Goal: Information Seeking & Learning: Learn about a topic

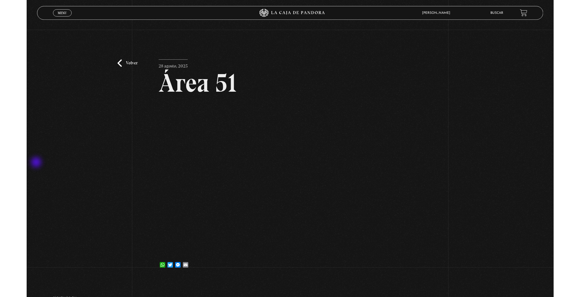
scroll to position [31, 0]
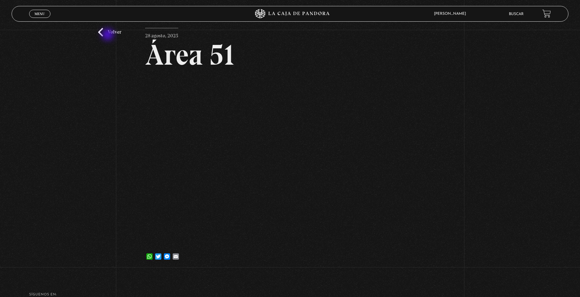
click at [109, 34] on link "Volver" at bounding box center [109, 32] width 23 height 8
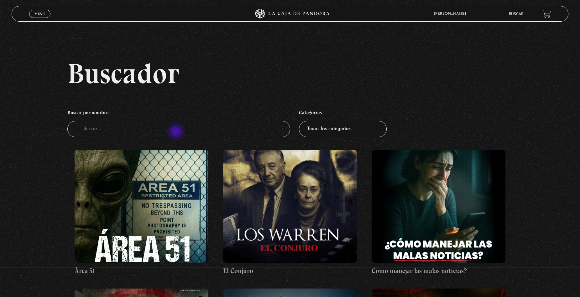
click at [177, 132] on input "Buscador" at bounding box center [178, 129] width 223 height 17
type input "loteria"
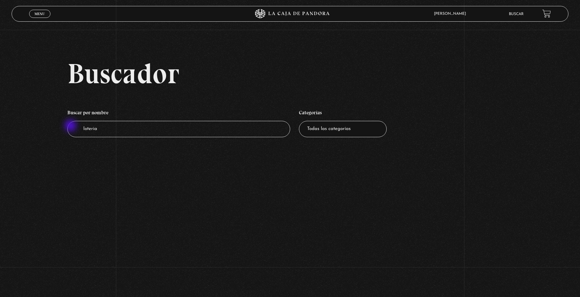
drag, startPoint x: 130, startPoint y: 135, endPoint x: 28, endPoint y: 129, distance: 102.1
click at [28, 129] on div "Buscador Buscar por nombre Buscador loteria Categorías Todas las categorías 11:…" at bounding box center [290, 104] width 580 height 90
type input "juegos"
click at [522, 14] on link "Buscar" at bounding box center [516, 14] width 15 height 4
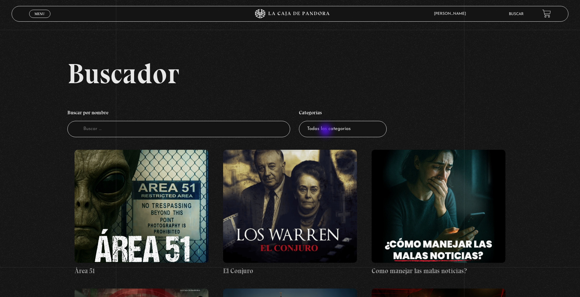
click at [326, 131] on select "Todas las categorías 11:11 Humanitario (1) Amo los Lunes (2) Análisis de series…" at bounding box center [343, 129] width 88 height 17
select select "series-y-peliculas"
click at [301, 121] on select "Todas las categorías 11:11 Humanitario (1) Amo los Lunes (2) Análisis de series…" at bounding box center [343, 129] width 88 height 17
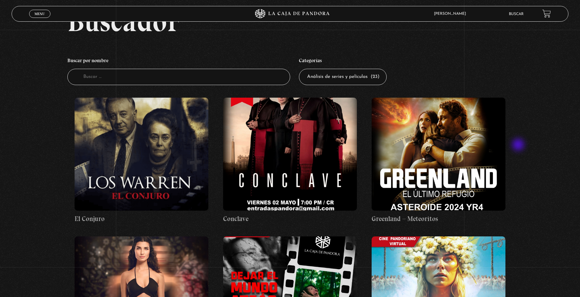
scroll to position [63, 0]
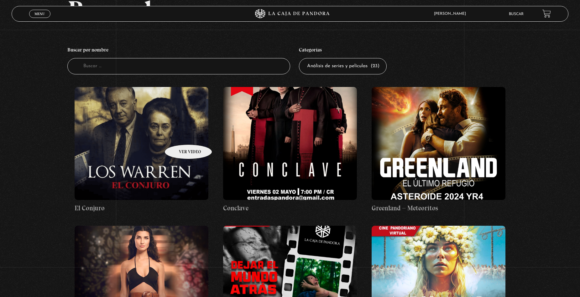
click at [180, 135] on figure at bounding box center [142, 143] width 134 height 113
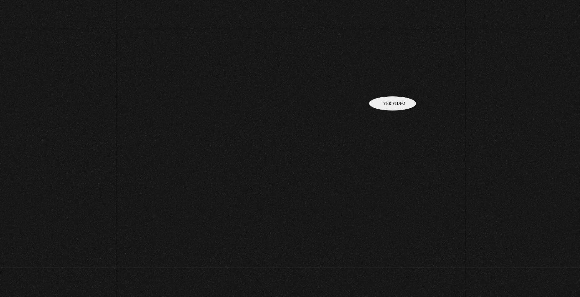
scroll to position [66, 0]
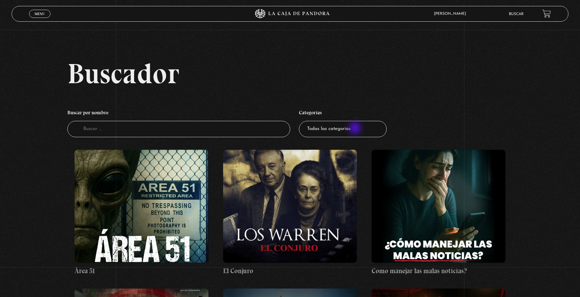
click at [356, 129] on select "Todas las categorías 11:11 Humanitario (1) Amo los [DATE] (2) Análisis de serie…" at bounding box center [343, 129] width 88 height 17
select select "pasteleria"
click at [301, 121] on select "Todas las categorías 11:11 Humanitario (1) Amo los [DATE] (2) Análisis de serie…" at bounding box center [343, 129] width 88 height 17
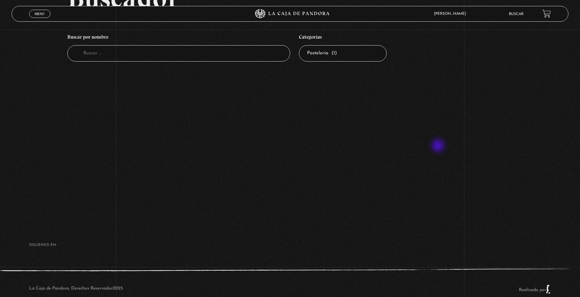
scroll to position [88, 0]
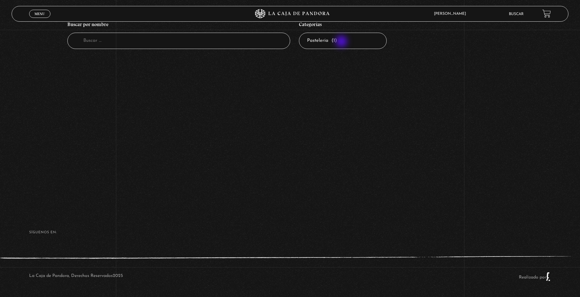
click at [342, 42] on select "Todas las categorías 11:11 Humanitario (1) Amo los [DATE] (2) Análisis de serie…" at bounding box center [343, 41] width 88 height 17
select select "mundo-espiritual"
click at [301, 33] on select "Todas las categorías 11:11 Humanitario (1) Amo los [DATE] (2) Análisis de serie…" at bounding box center [343, 41] width 88 height 17
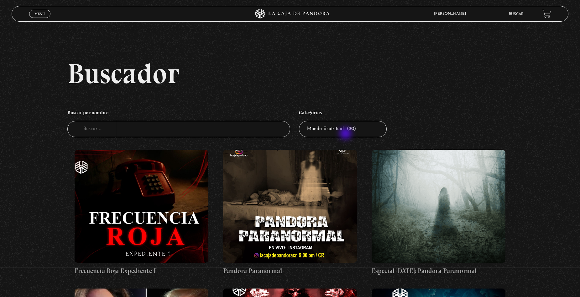
click at [346, 130] on select "Todas las categorías 11:11 Humanitario (1) Amo los [DATE] (2) Análisis de serie…" at bounding box center [343, 129] width 88 height 17
click at [229, 130] on input "Buscador" at bounding box center [178, 129] width 223 height 17
type input "hitler"
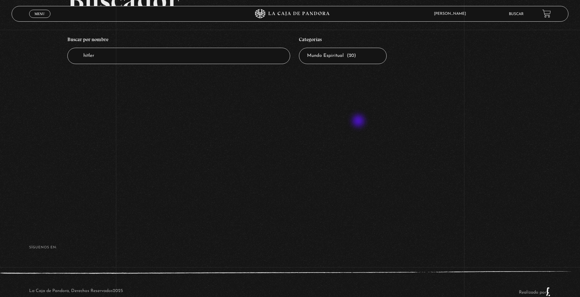
scroll to position [88, 0]
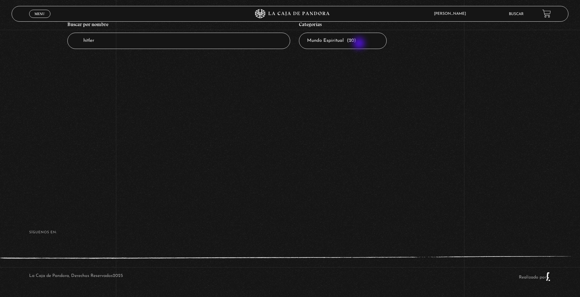
click at [360, 44] on select "Todas las categorías 11:11 Humanitario (1) Amo los Lunes (2) Análisis de series…" at bounding box center [343, 41] width 88 height 17
select select
click at [301, 33] on select "Todas las categorías 11:11 Humanitario (1) Amo los Lunes (2) Análisis de series…" at bounding box center [343, 41] width 88 height 17
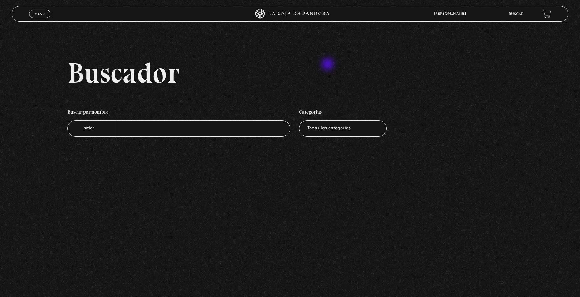
scroll to position [0, 0]
click at [372, 127] on select "Todas las categorías 11:11 Humanitario (1) Amo los [DATE] (2) Análisis de serie…" at bounding box center [343, 129] width 88 height 17
select select "charlas"
click at [301, 121] on select "Todas las categorías 11:11 Humanitario (1) Amo los [DATE] (2) Análisis de serie…" at bounding box center [343, 129] width 88 height 17
click at [322, 17] on icon at bounding box center [290, 13] width 174 height 9
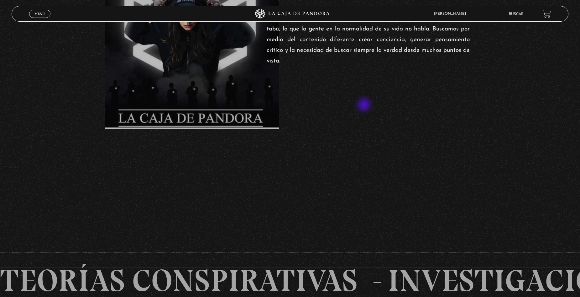
scroll to position [408, 0]
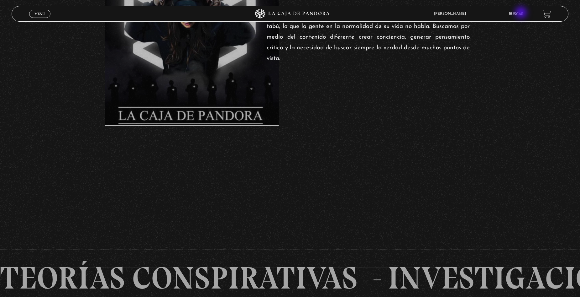
click at [522, 13] on link "Buscar" at bounding box center [516, 14] width 15 height 4
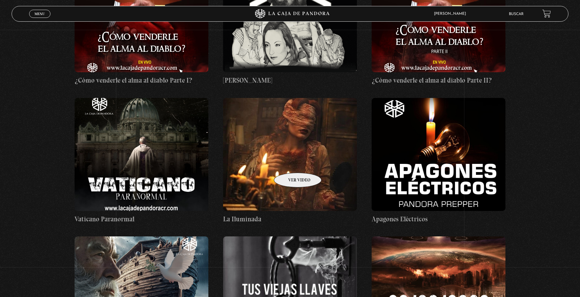
scroll to position [3857, 0]
